Goal: Navigation & Orientation: Find specific page/section

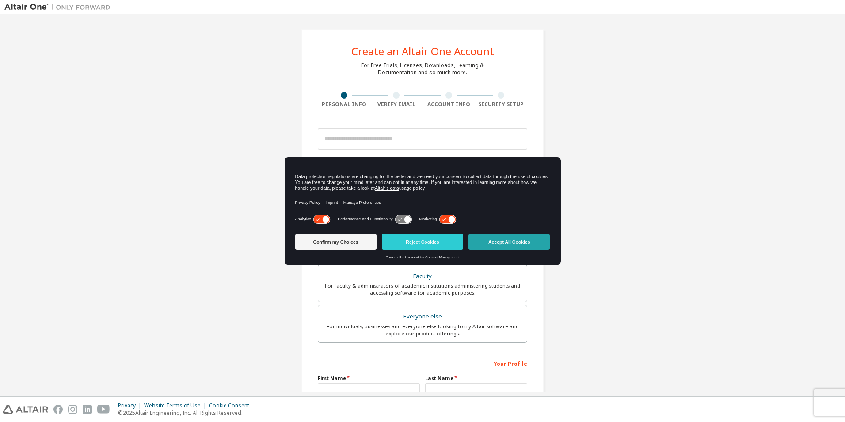
click at [512, 244] on button "Accept All Cookies" at bounding box center [509, 242] width 81 height 16
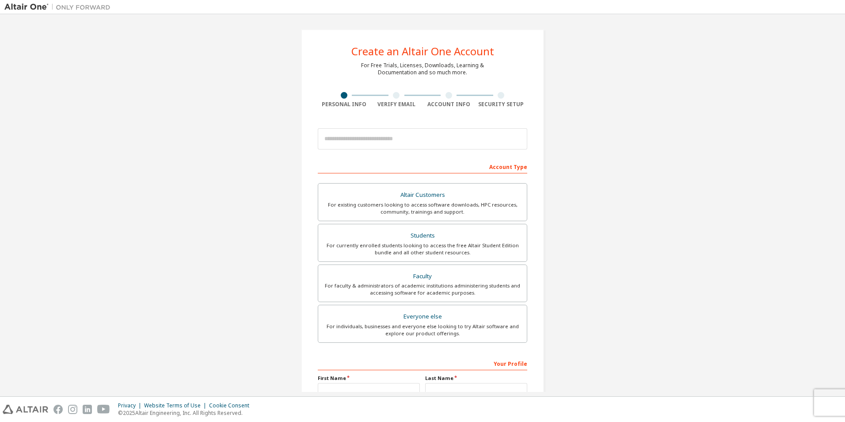
click at [190, 95] on div "Create an Altair One Account For Free Trials, Licenses, Downloads, Learning & D…" at bounding box center [422, 253] width 836 height 468
click at [380, 142] on input "email" at bounding box center [423, 138] width 210 height 21
click at [238, 125] on div "Create an Altair One Account For Free Trials, Licenses, Downloads, Learning & D…" at bounding box center [422, 253] width 836 height 468
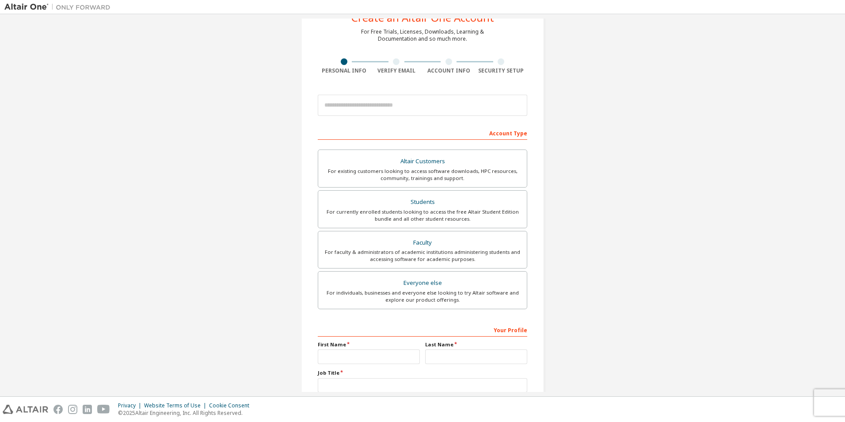
scroll to position [44, 0]
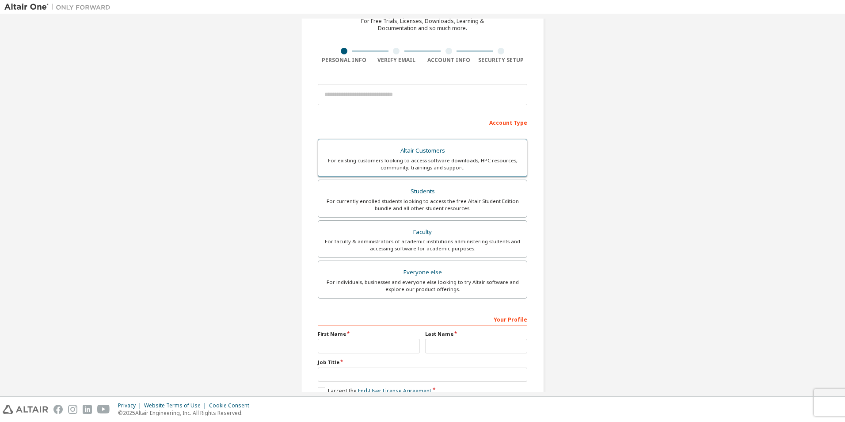
click at [332, 157] on div "For existing customers looking to access software downloads, HPC resources, com…" at bounding box center [423, 164] width 198 height 14
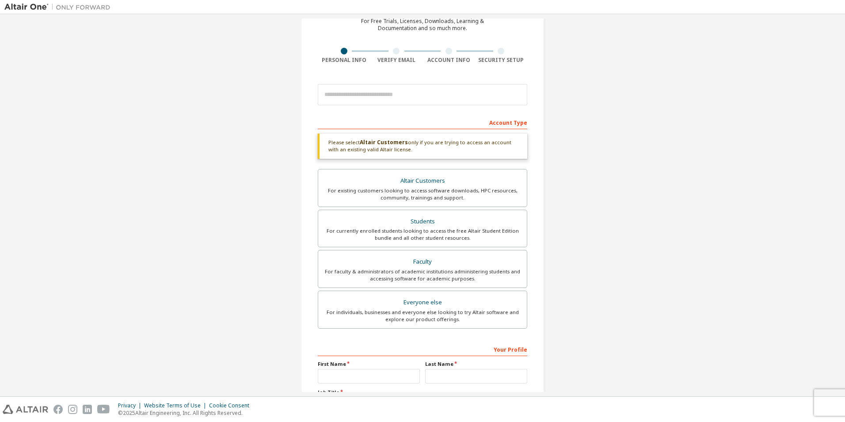
click at [263, 154] on div "Create an Altair One Account For Free Trials, Licenses, Downloads, Learning & D…" at bounding box center [422, 223] width 836 height 498
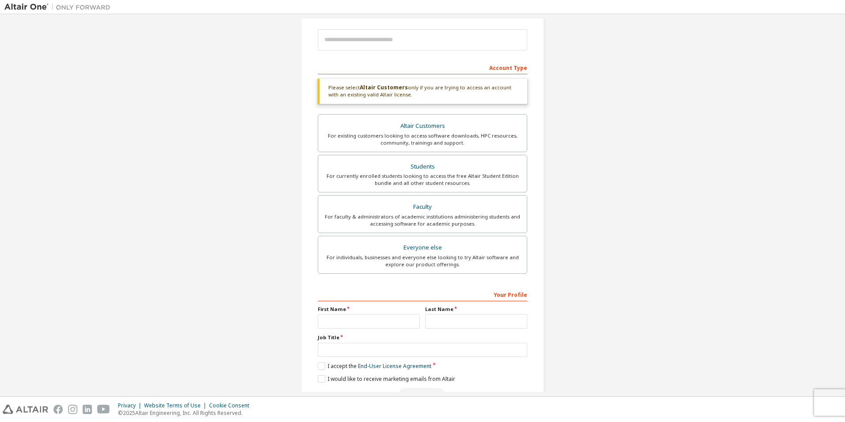
scroll to position [126, 0]
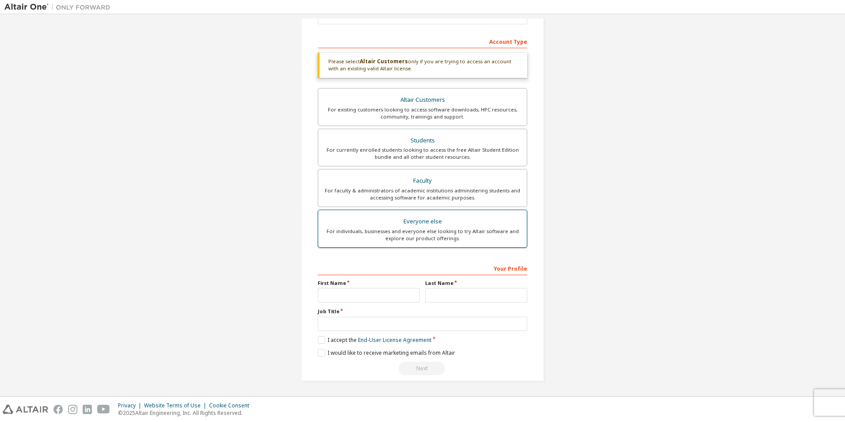
click at [400, 236] on div "For individuals, businesses and everyone else looking to try Altair software an…" at bounding box center [423, 235] width 198 height 14
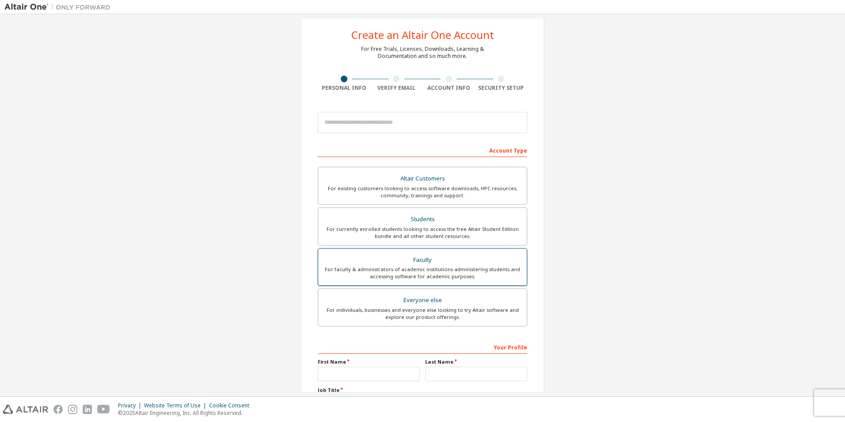
scroll to position [7, 0]
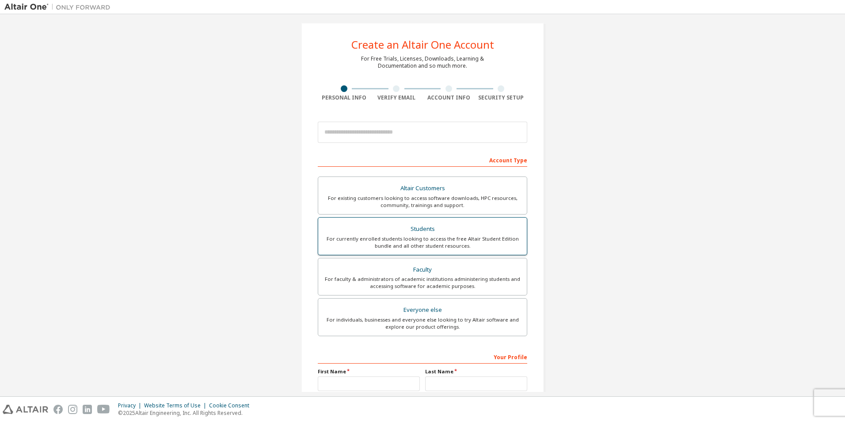
click at [377, 275] on div "For faculty & administrators of academic institutions administering students an…" at bounding box center [423, 282] width 198 height 14
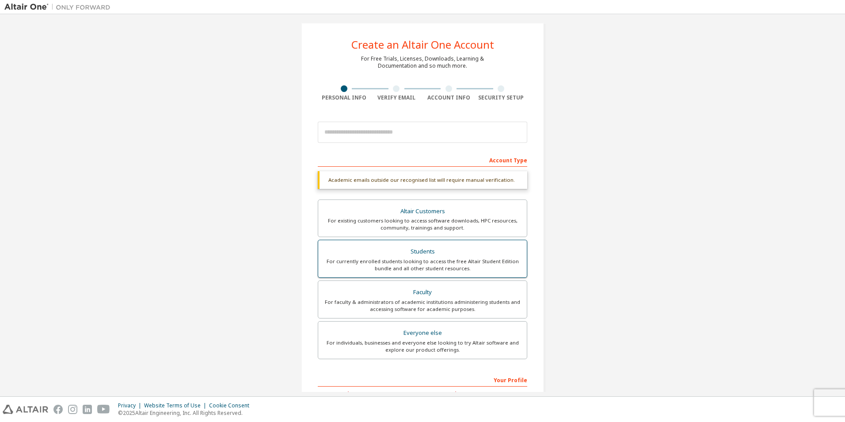
click at [382, 254] on div "Students" at bounding box center [423, 251] width 198 height 12
click at [385, 298] on div "For faculty & administrators of academic institutions administering students an…" at bounding box center [423, 305] width 198 height 14
click at [378, 260] on div "For currently enrolled students looking to access the free Altair Student Editi…" at bounding box center [423, 265] width 198 height 14
click at [372, 225] on div "For existing customers looking to access software downloads, HPC resources, com…" at bounding box center [423, 224] width 198 height 14
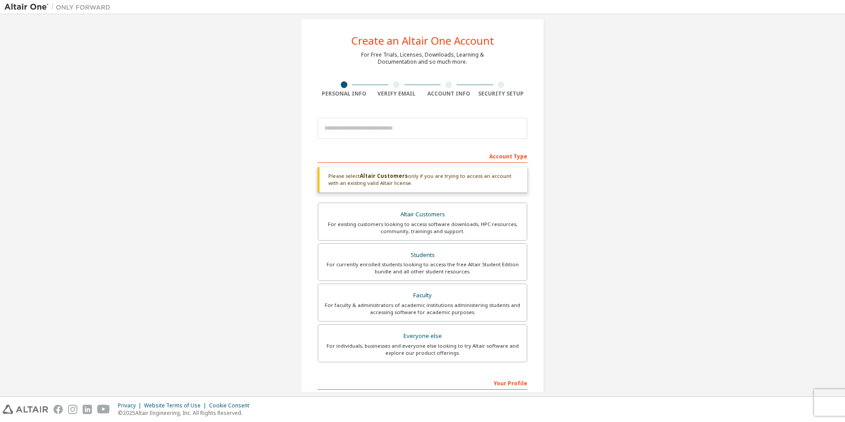
scroll to position [0, 0]
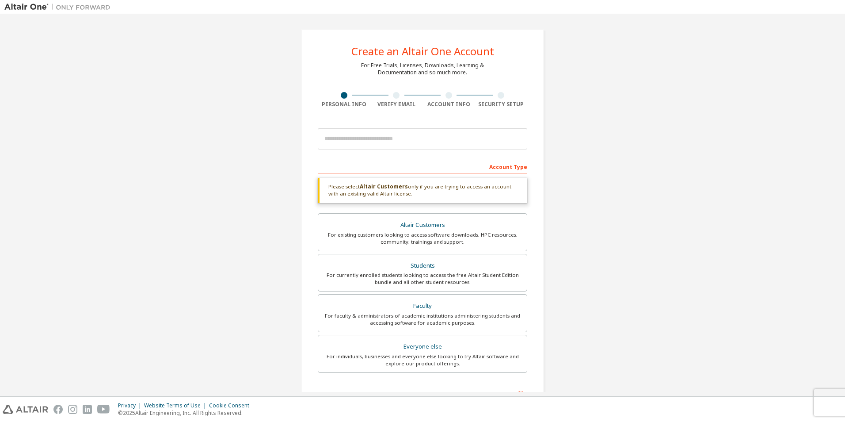
click at [148, 115] on div "Create an Altair One Account For Free Trials, Licenses, Downloads, Learning & D…" at bounding box center [422, 268] width 836 height 498
click at [444, 355] on div "For individuals, businesses and everyone else looking to try Altair software an…" at bounding box center [423, 360] width 198 height 14
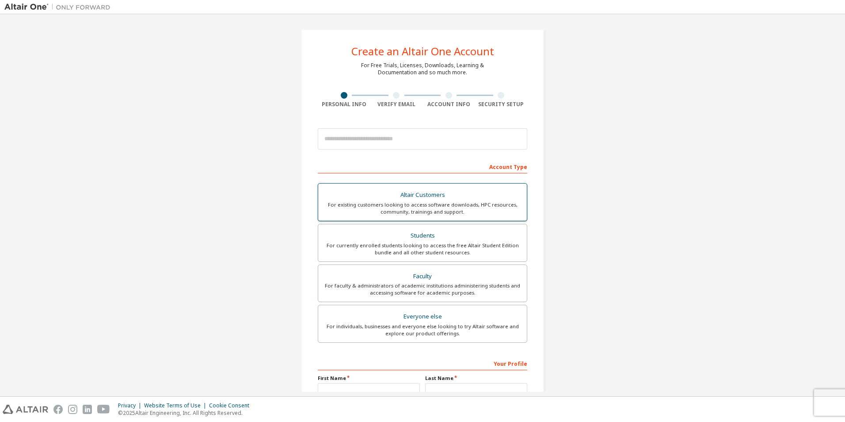
click at [379, 210] on div "For existing customers looking to access software downloads, HPC resources, com…" at bounding box center [423, 208] width 198 height 14
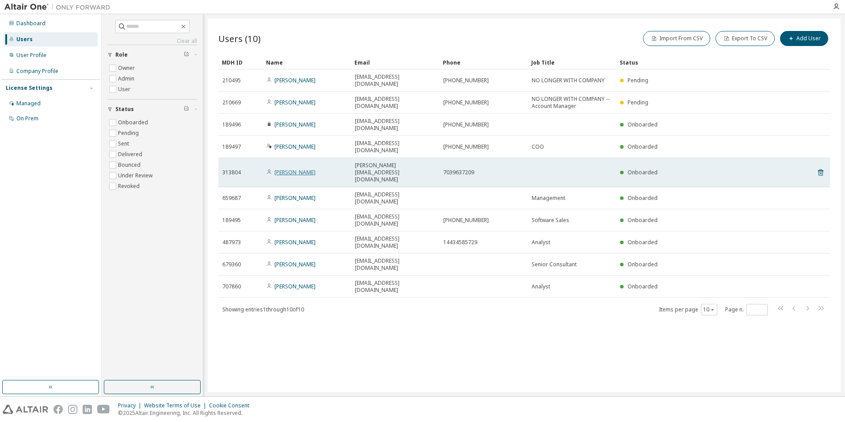
click at [287, 168] on link "Brent Williams" at bounding box center [295, 172] width 41 height 8
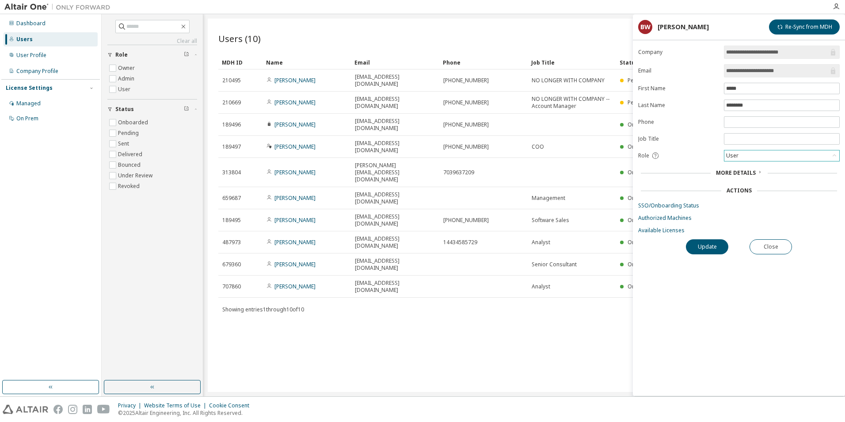
click at [739, 155] on div "User" at bounding box center [732, 156] width 15 height 10
click at [678, 153] on div "Role" at bounding box center [678, 156] width 80 height 8
click at [657, 155] on icon at bounding box center [656, 156] width 8 height 8
click at [668, 152] on div "Role" at bounding box center [678, 156] width 80 height 8
click at [771, 246] on button "Close" at bounding box center [771, 246] width 42 height 15
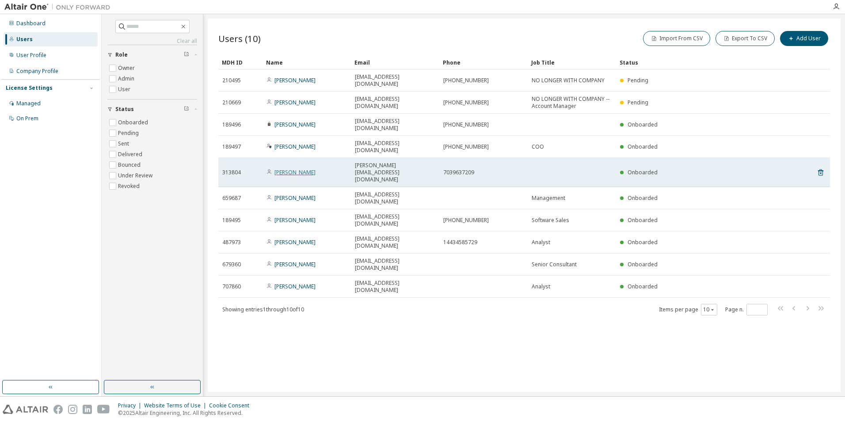
click at [288, 168] on link "Brent Williams" at bounding box center [295, 172] width 41 height 8
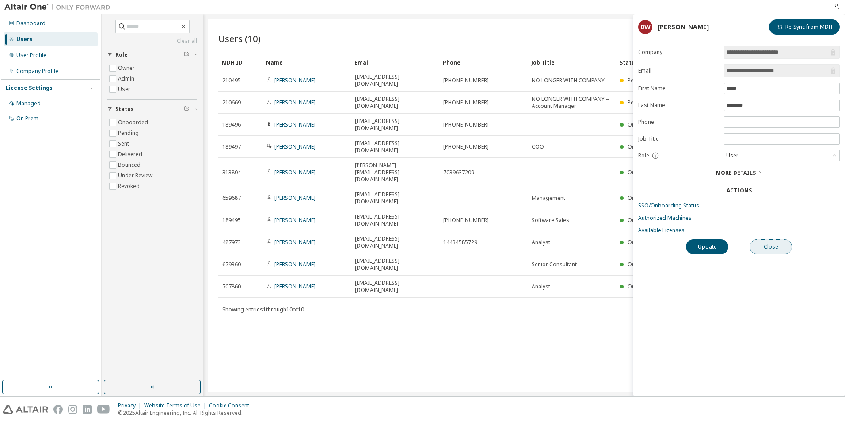
click at [783, 246] on button "Close" at bounding box center [771, 246] width 42 height 15
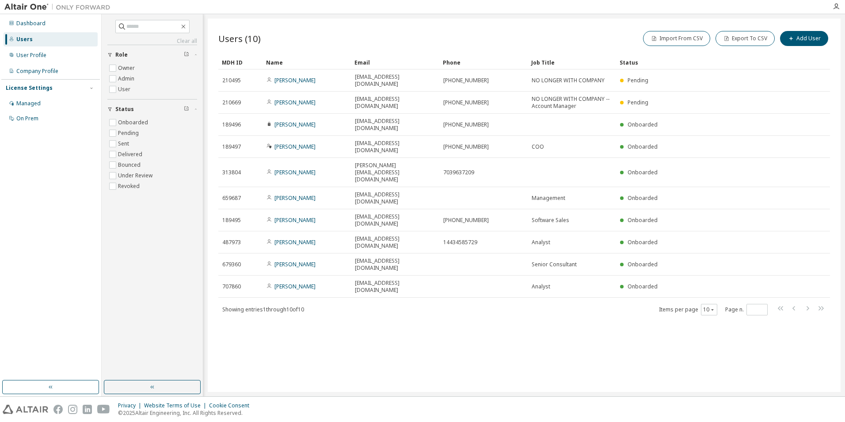
click at [417, 229] on div "MDH ID Name Email Phone Job Title Status 210495 Brandy Bennaman bbennaman@immer…" at bounding box center [524, 185] width 612 height 260
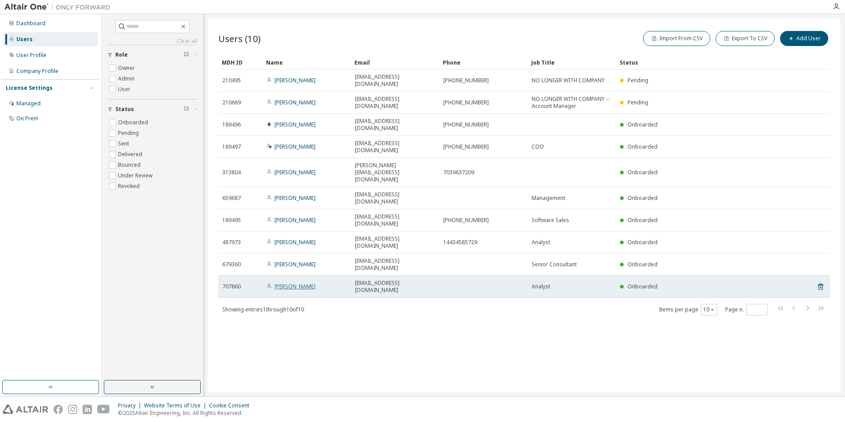
click at [302, 282] on link "Cameron Zagami" at bounding box center [295, 286] width 41 height 8
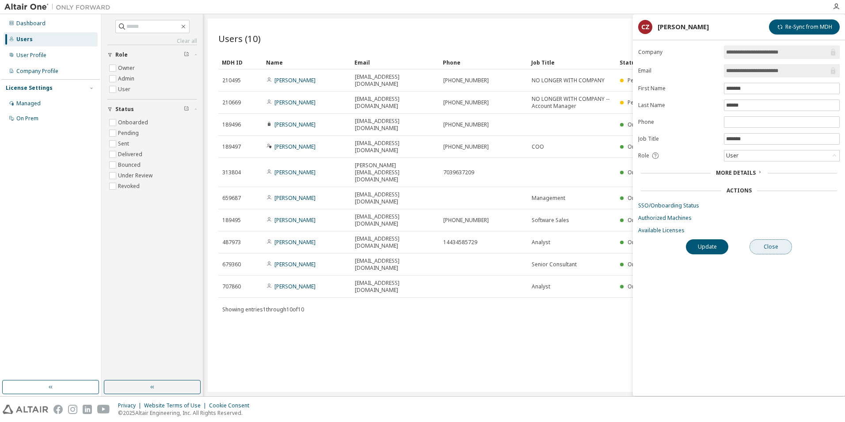
click at [787, 244] on button "Close" at bounding box center [771, 246] width 42 height 15
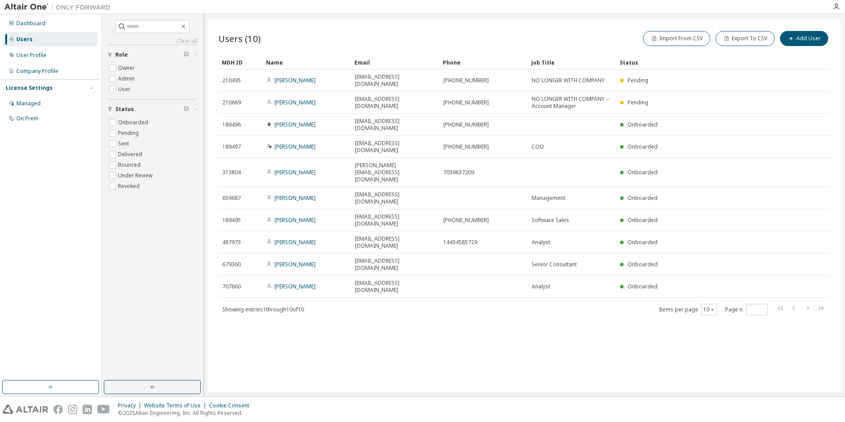
click at [317, 260] on div "Users (10) Import From CSV Export To CSV Add User Clear Load Save Save As Field…" at bounding box center [524, 205] width 633 height 373
click at [835, 7] on icon "button" at bounding box center [836, 6] width 7 height 7
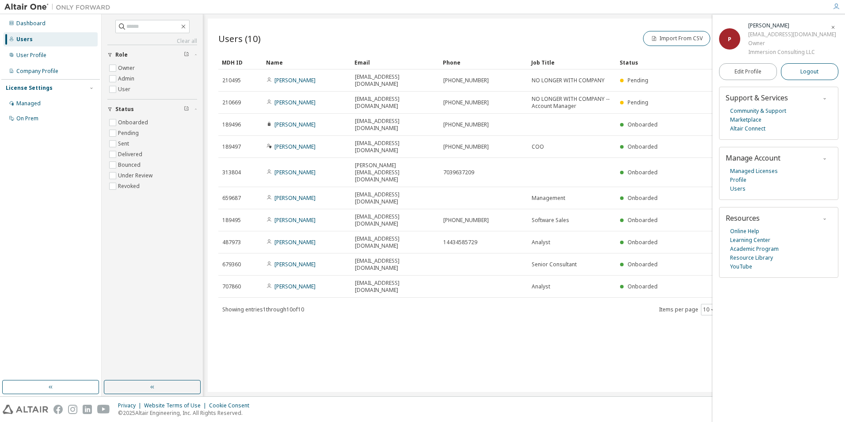
click at [808, 69] on span "Logout" at bounding box center [810, 71] width 18 height 9
